Goal: Task Accomplishment & Management: Use online tool/utility

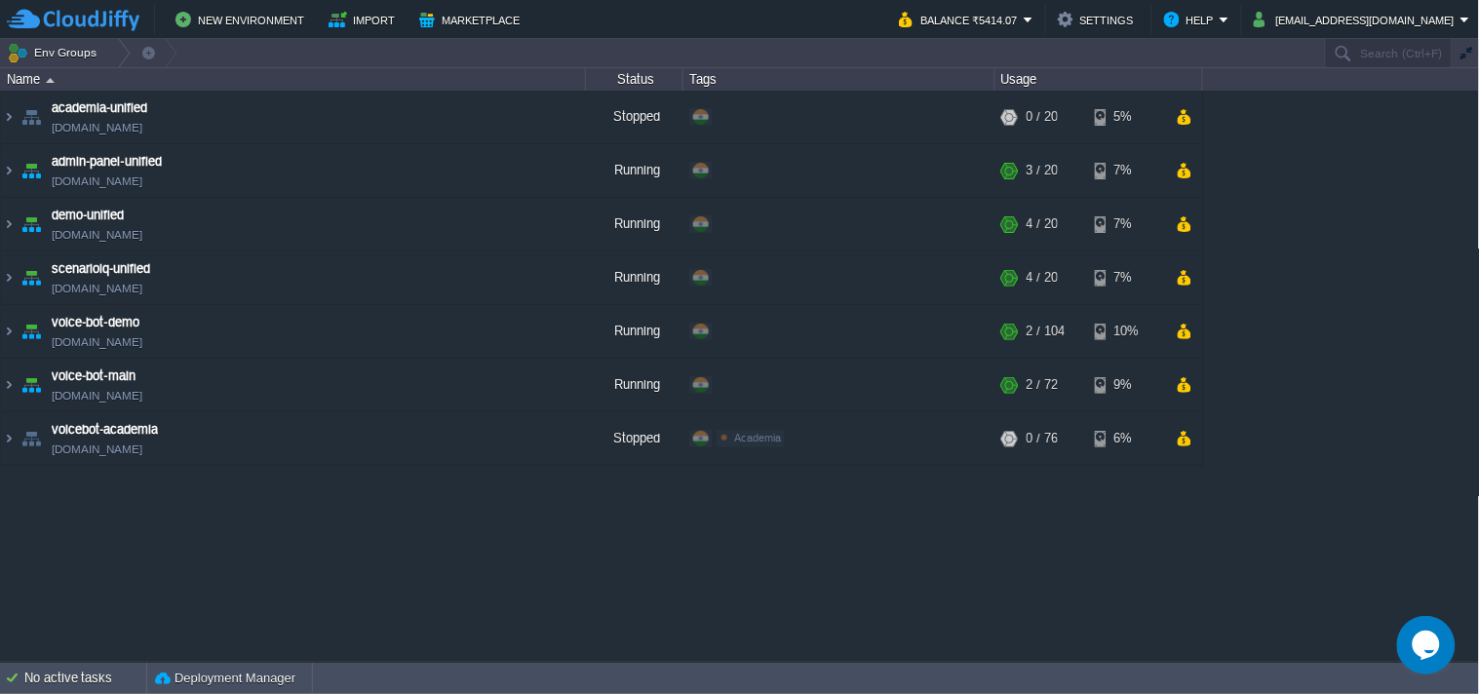
click at [0, 159] on table "academia-unified [DOMAIN_NAME] Stopped + Add to Env Group RAM 0% CPU 0% 0 / 20 …" at bounding box center [602, 278] width 1204 height 375
click at [0, 163] on table "academia-unified [DOMAIN_NAME] Stopped + Add to Env Group RAM 0% CPU 0% 0 / 20 …" at bounding box center [602, 278] width 1204 height 375
click at [4, 171] on img at bounding box center [9, 170] width 16 height 53
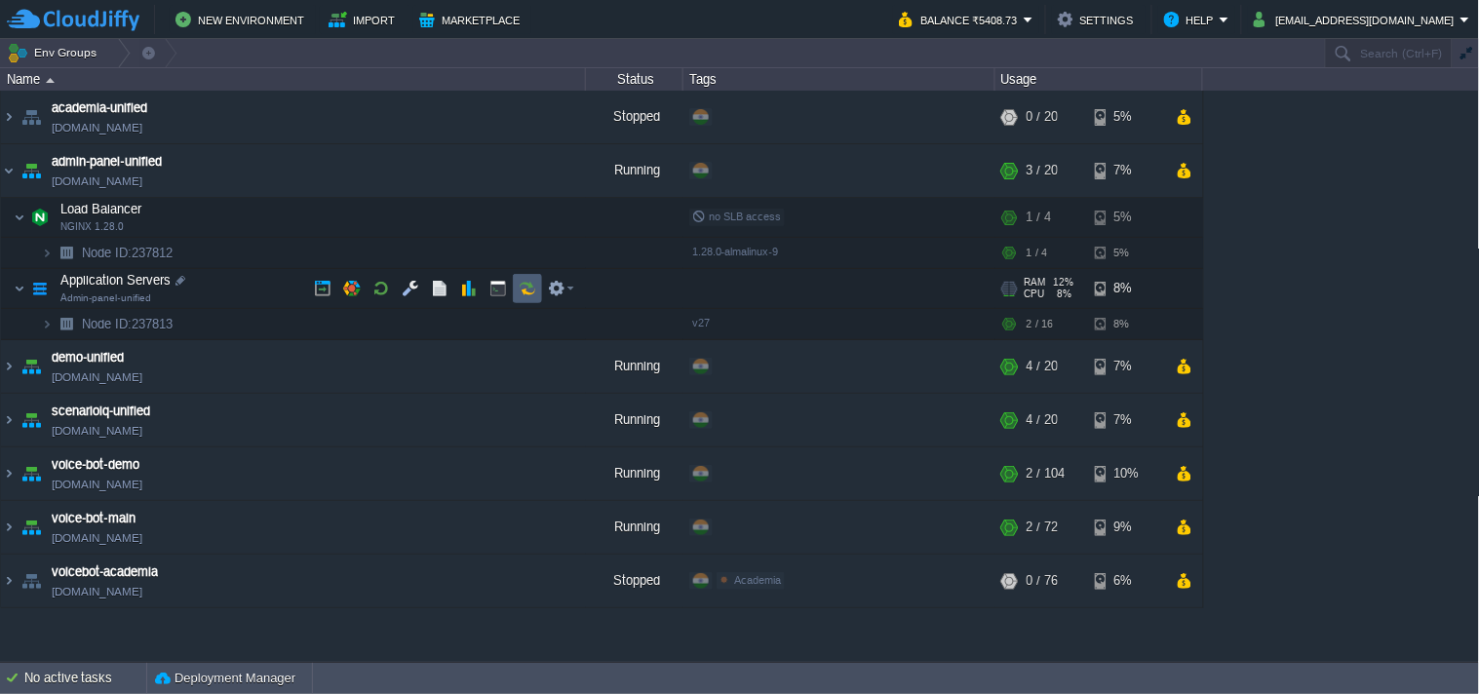
click at [530, 294] on button "button" at bounding box center [528, 289] width 18 height 18
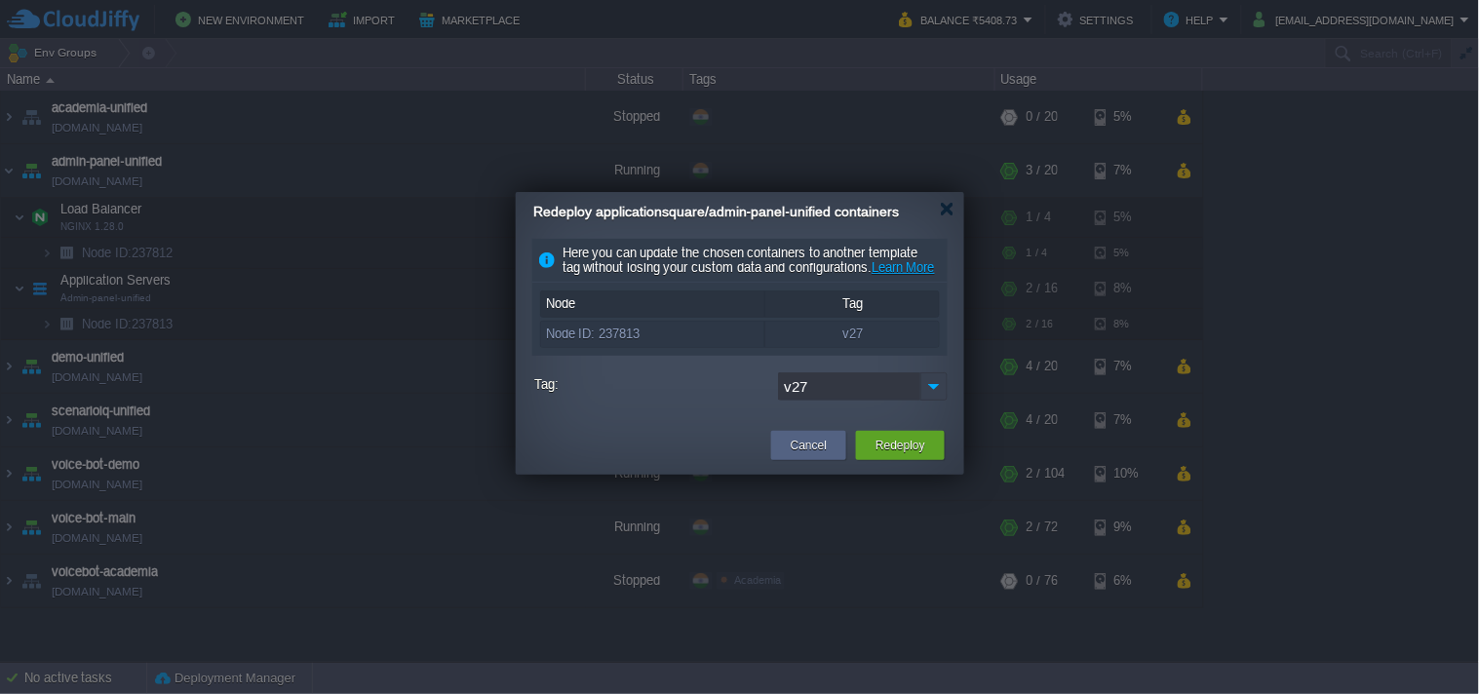
click at [932, 401] on img at bounding box center [934, 387] width 27 height 28
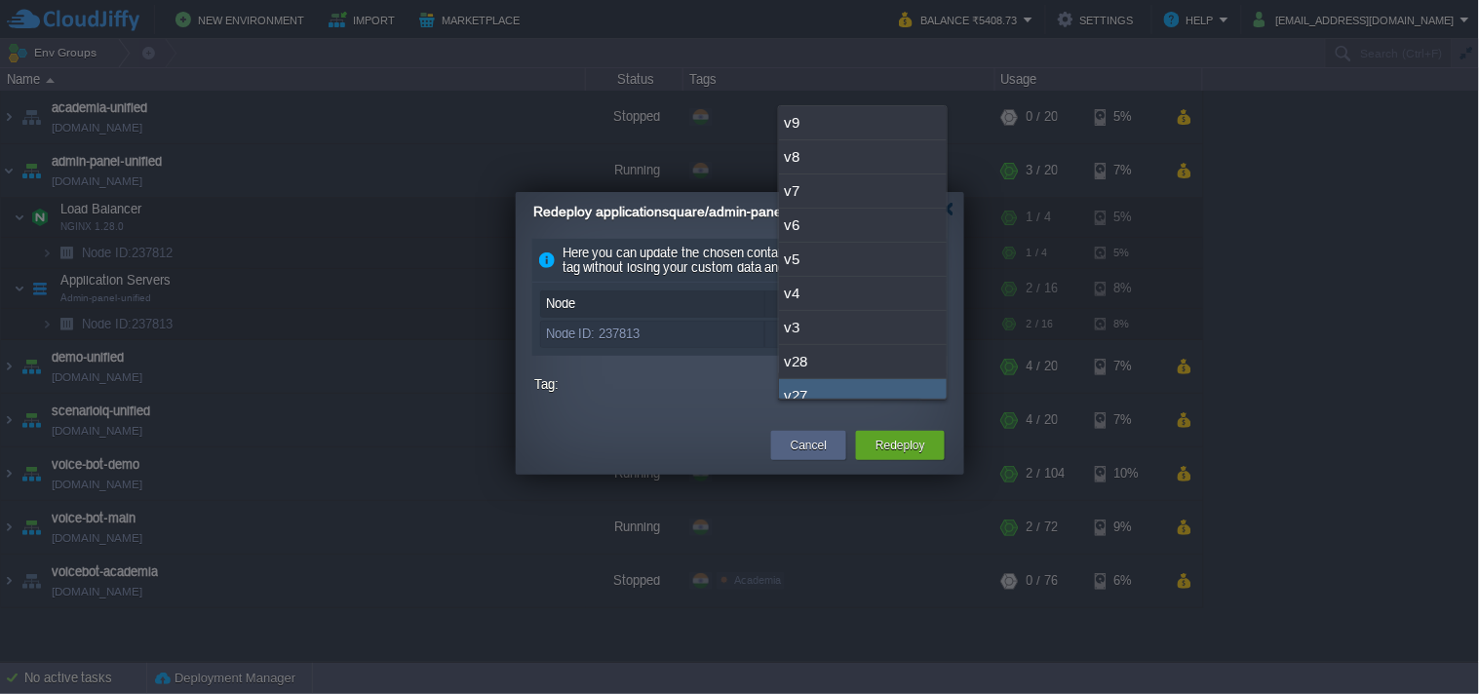
scroll to position [15, 0]
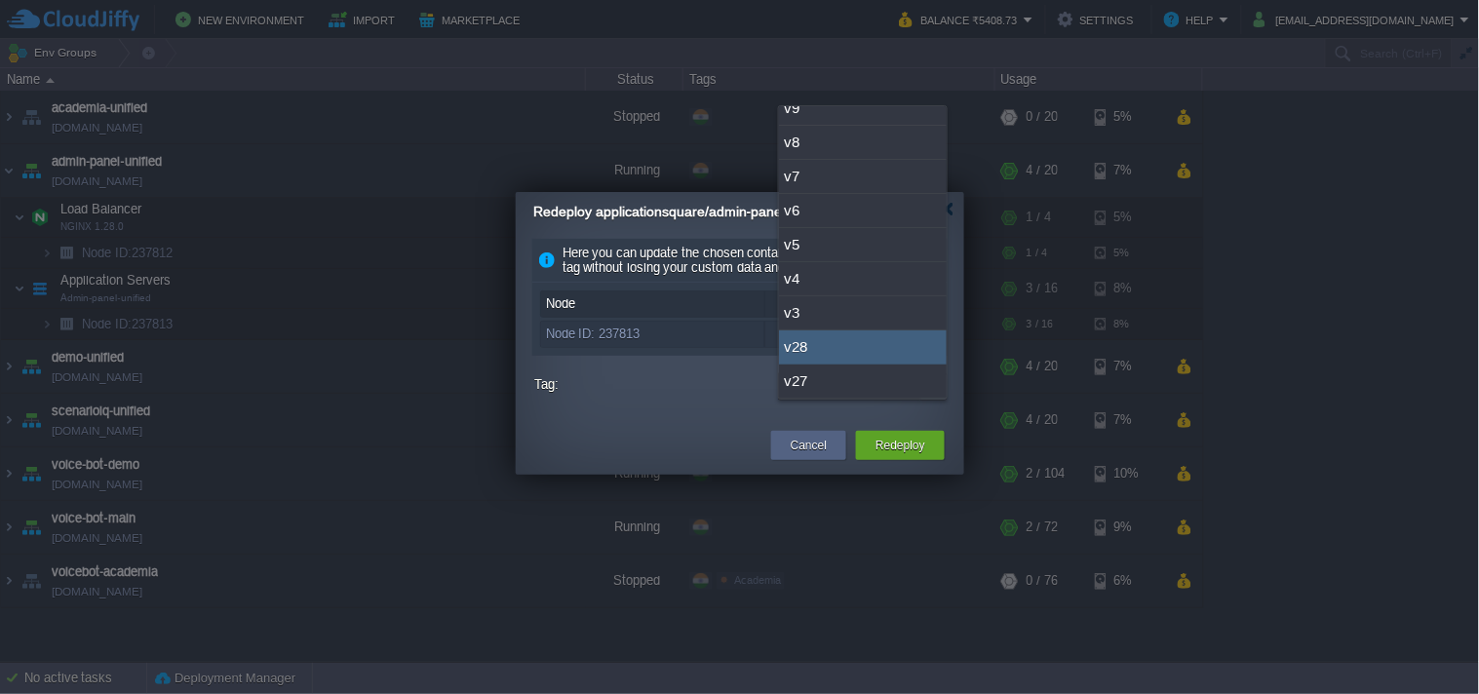
click at [852, 351] on div "v28" at bounding box center [863, 348] width 168 height 34
type input "v28"
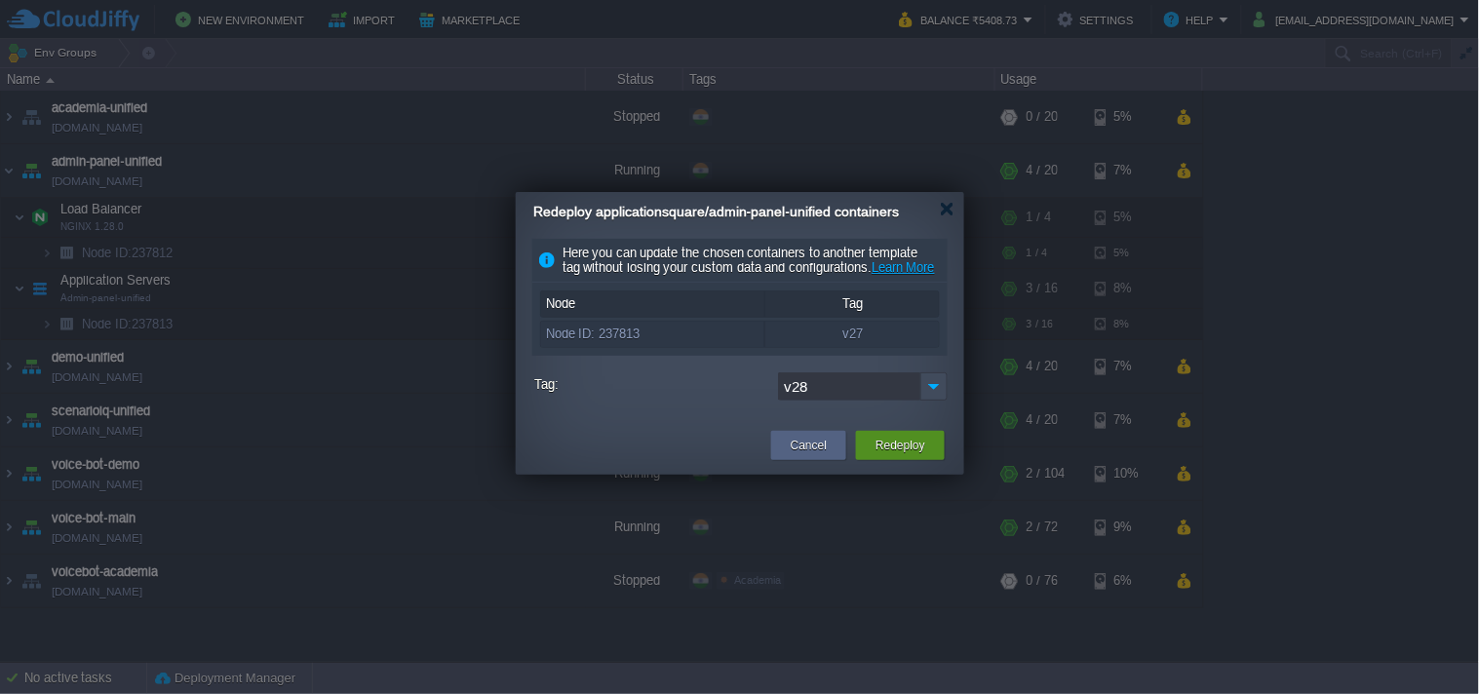
click at [899, 455] on button "Redeploy" at bounding box center [901, 446] width 50 height 20
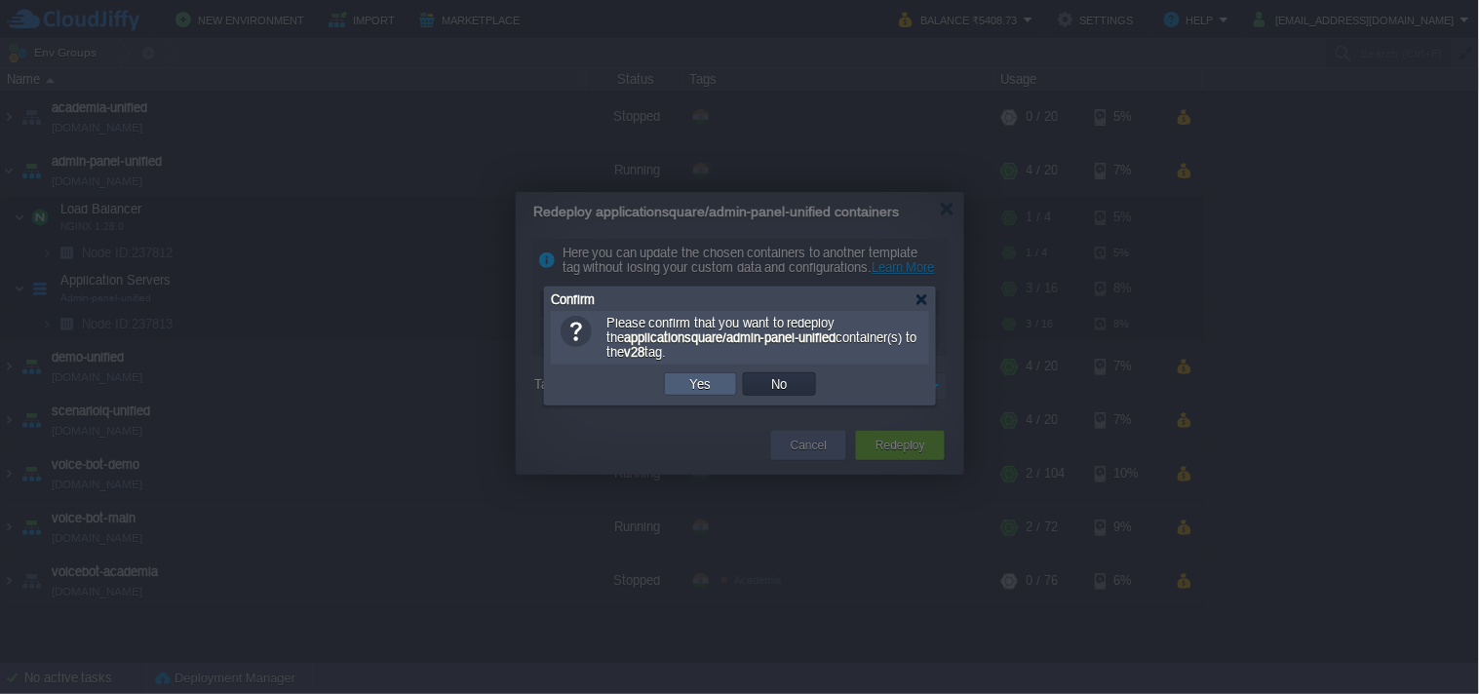
click at [688, 395] on td "Yes" at bounding box center [700, 384] width 73 height 23
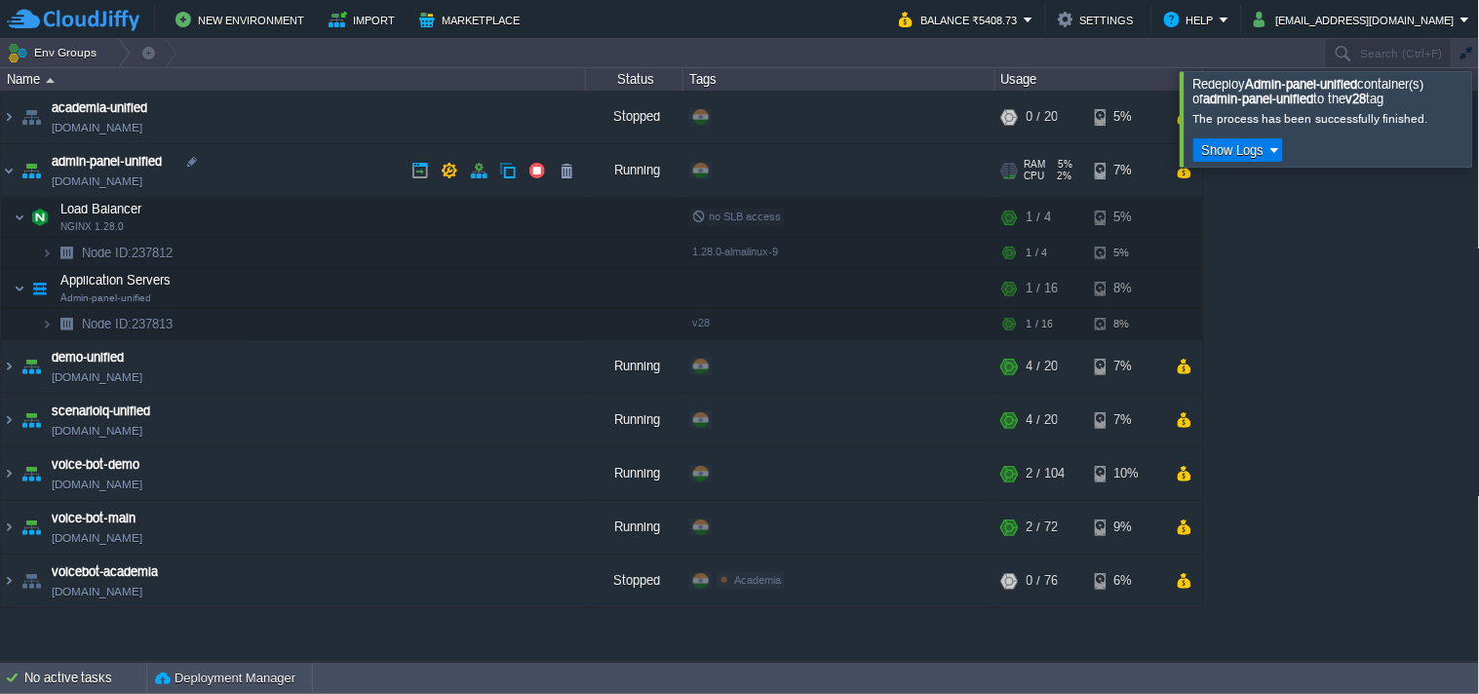
click at [117, 179] on link "[DOMAIN_NAME]" at bounding box center [97, 182] width 91 height 20
